Goal: Navigation & Orientation: Find specific page/section

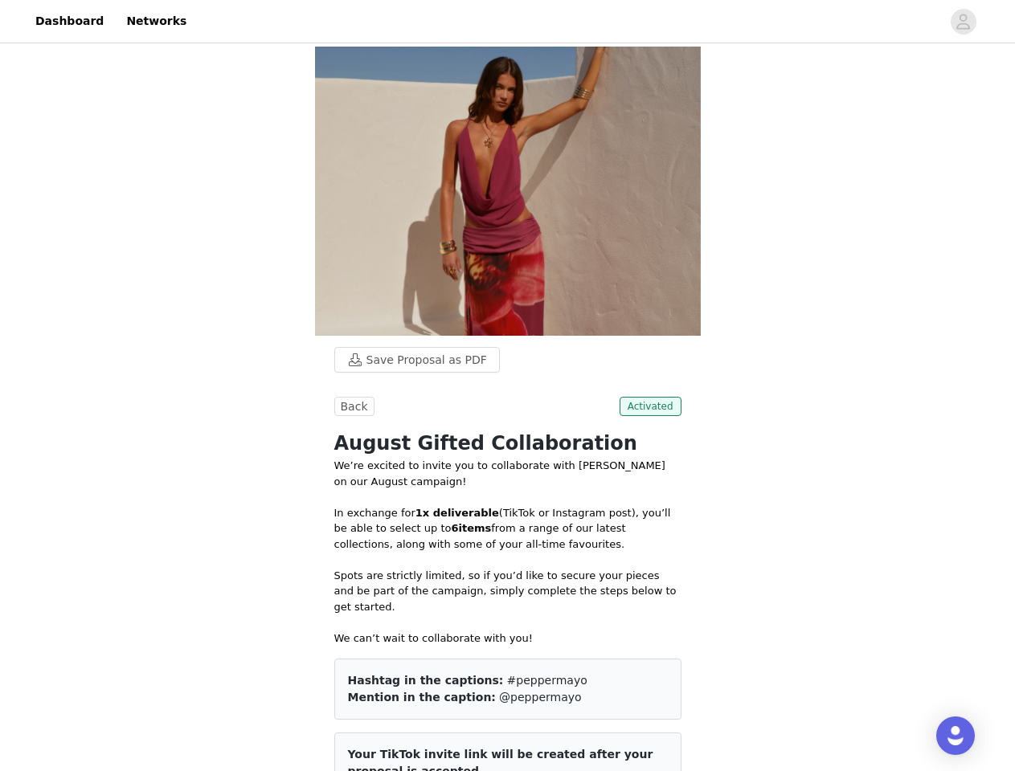
click at [507, 22] on div at bounding box center [568, 21] width 745 height 36
click at [963, 22] on icon "avatar" at bounding box center [962, 22] width 15 height 26
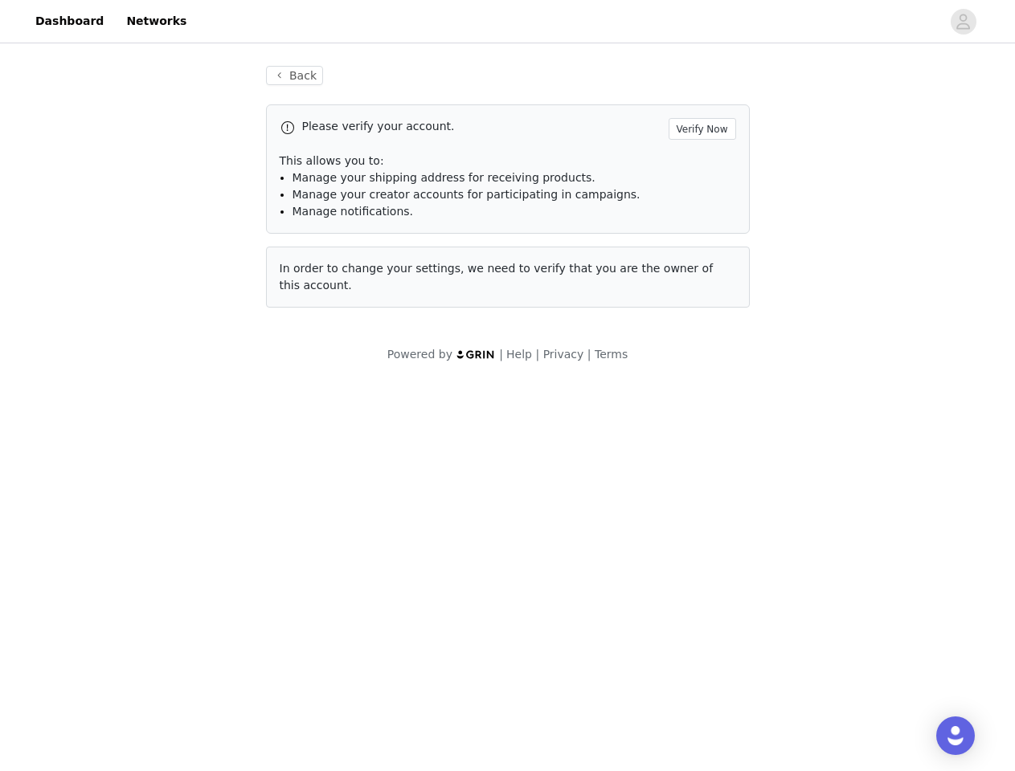
click at [409, 360] on div "Powered by | Help | Privacy | Terms" at bounding box center [507, 364] width 1015 height 36
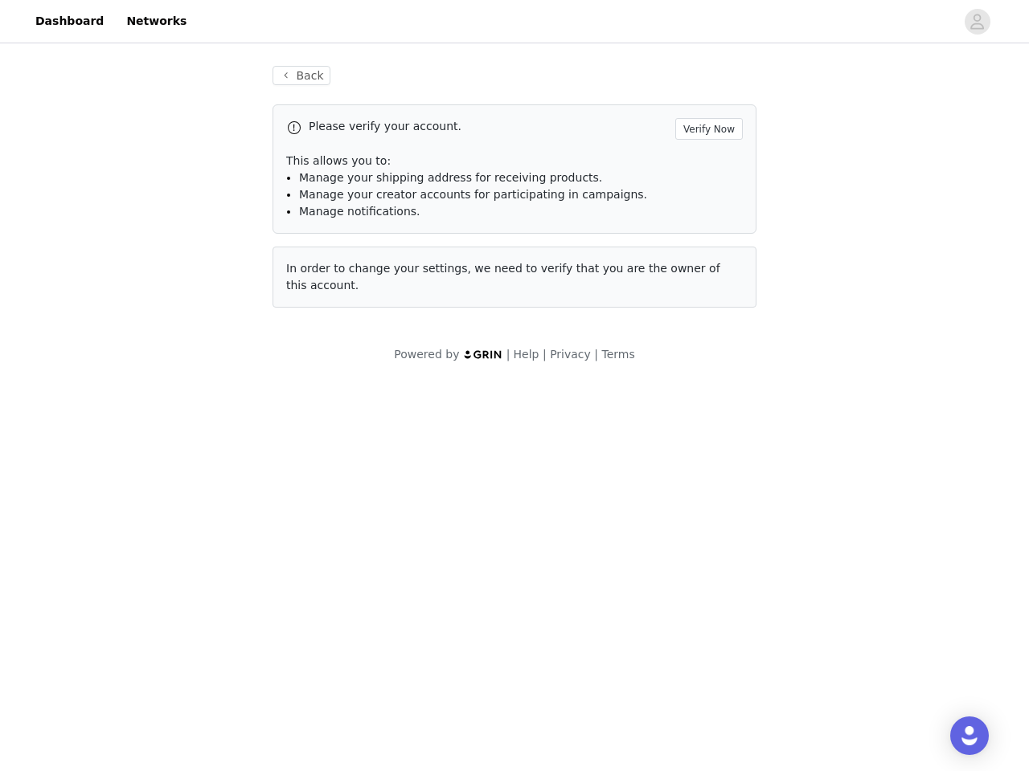
click at [352, 407] on body "Dashboard Networks Back Please verify your account. Verify Now This allows you …" at bounding box center [514, 385] width 1029 height 771
click at [653, 407] on body "Dashboard Networks Back Please verify your account. Verify Now This allows you …" at bounding box center [514, 385] width 1029 height 771
click at [955, 736] on div "Open Intercom Messenger" at bounding box center [969, 736] width 39 height 39
